Goal: Task Accomplishment & Management: Manage account settings

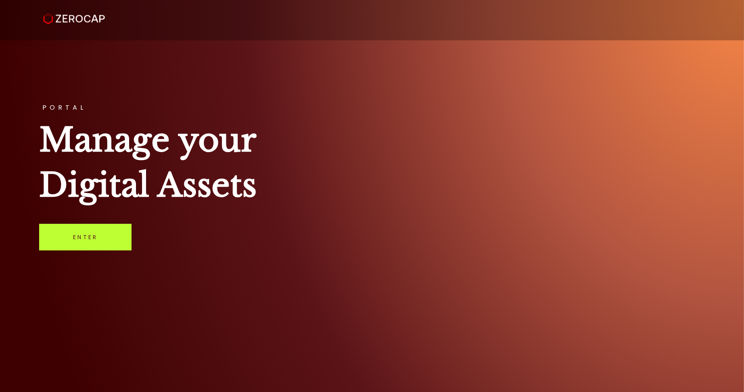
click at [96, 229] on link "Enter" at bounding box center [85, 237] width 92 height 27
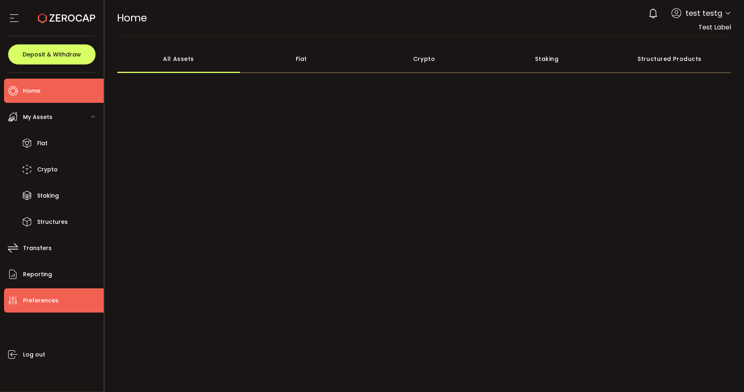
click at [45, 302] on span "Preferences" at bounding box center [40, 301] width 35 height 12
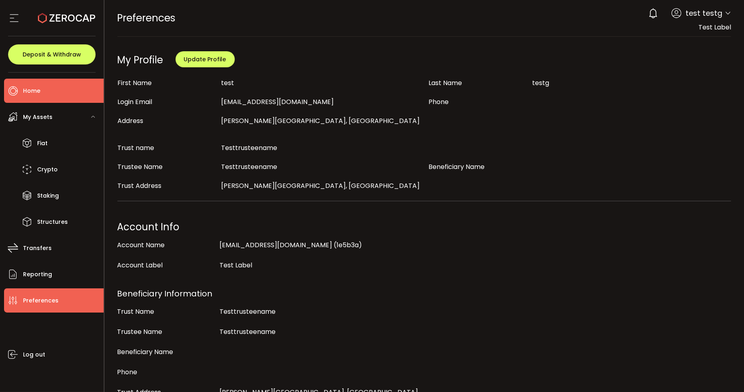
click at [81, 93] on li "Home" at bounding box center [54, 91] width 100 height 24
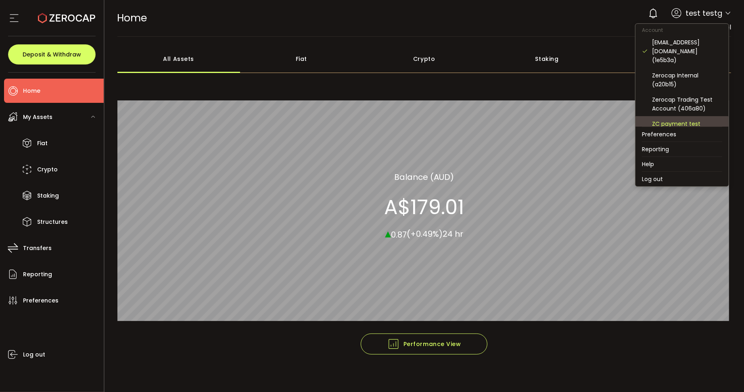
click at [706, 116] on div "ZC payment test (company) (1bdf79)" at bounding box center [682, 128] width 80 height 24
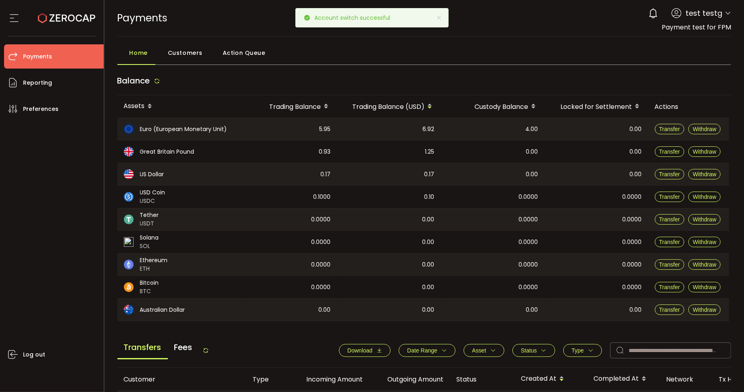
click at [253, 50] on span "Action Queue" at bounding box center [244, 53] width 43 height 16
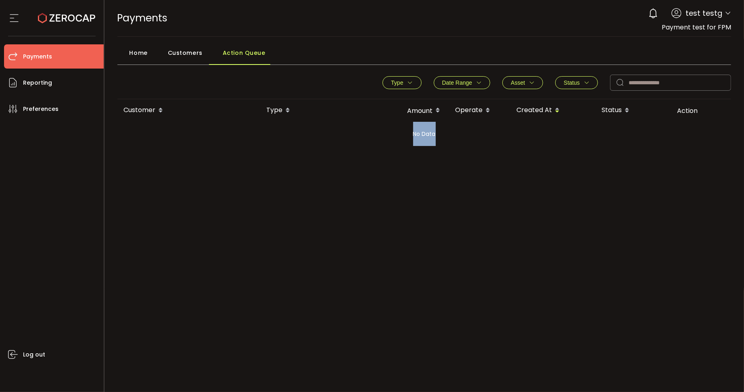
drag, startPoint x: 408, startPoint y: 136, endPoint x: 463, endPoint y: 140, distance: 55.4
click at [473, 140] on div "No Data" at bounding box center [424, 134] width 614 height 24
click at [452, 173] on div "Type Pending Deposit Pending Withdrawal Frozen Deposit Frozen Withdrawal Clear …" at bounding box center [424, 177] width 614 height 212
click at [452, 175] on div "Type Pending Deposit Pending Withdrawal Frozen Deposit Frozen Withdrawal Clear …" at bounding box center [424, 177] width 614 height 212
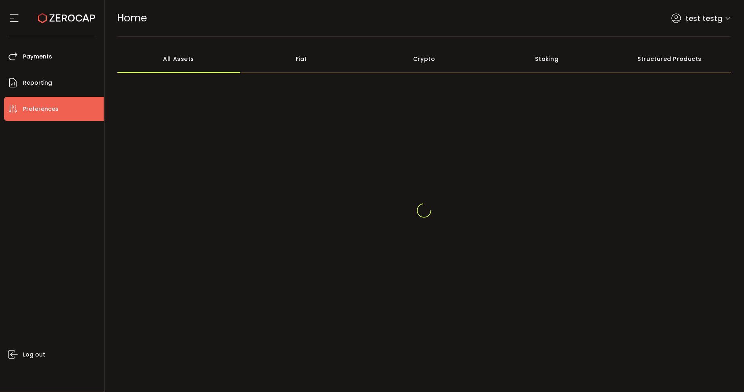
click at [49, 113] on span "Preferences" at bounding box center [40, 109] width 35 height 12
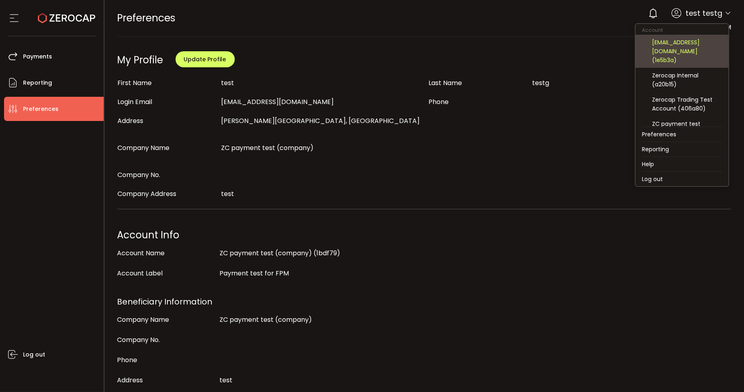
click at [701, 40] on div "test@gmail.com (1e5b3a)" at bounding box center [687, 51] width 70 height 27
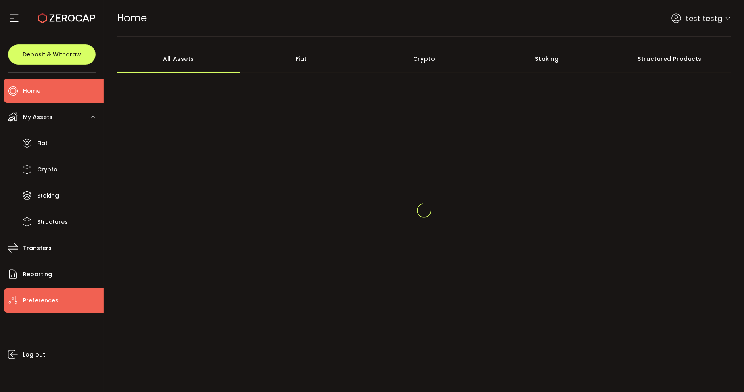
click at [54, 305] on span "Preferences" at bounding box center [40, 301] width 35 height 12
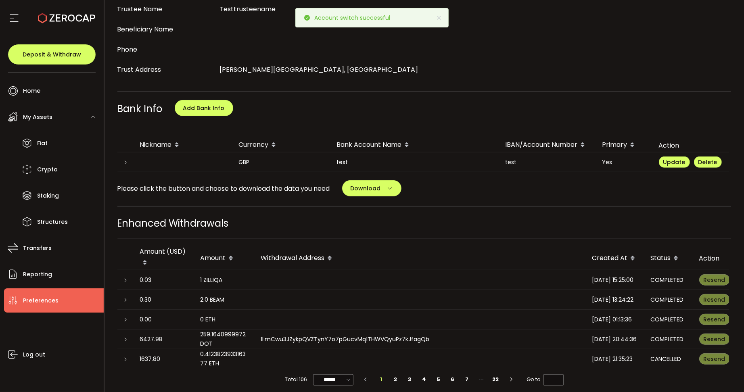
scroll to position [430, 0]
